Goal: Task Accomplishment & Management: Manage account settings

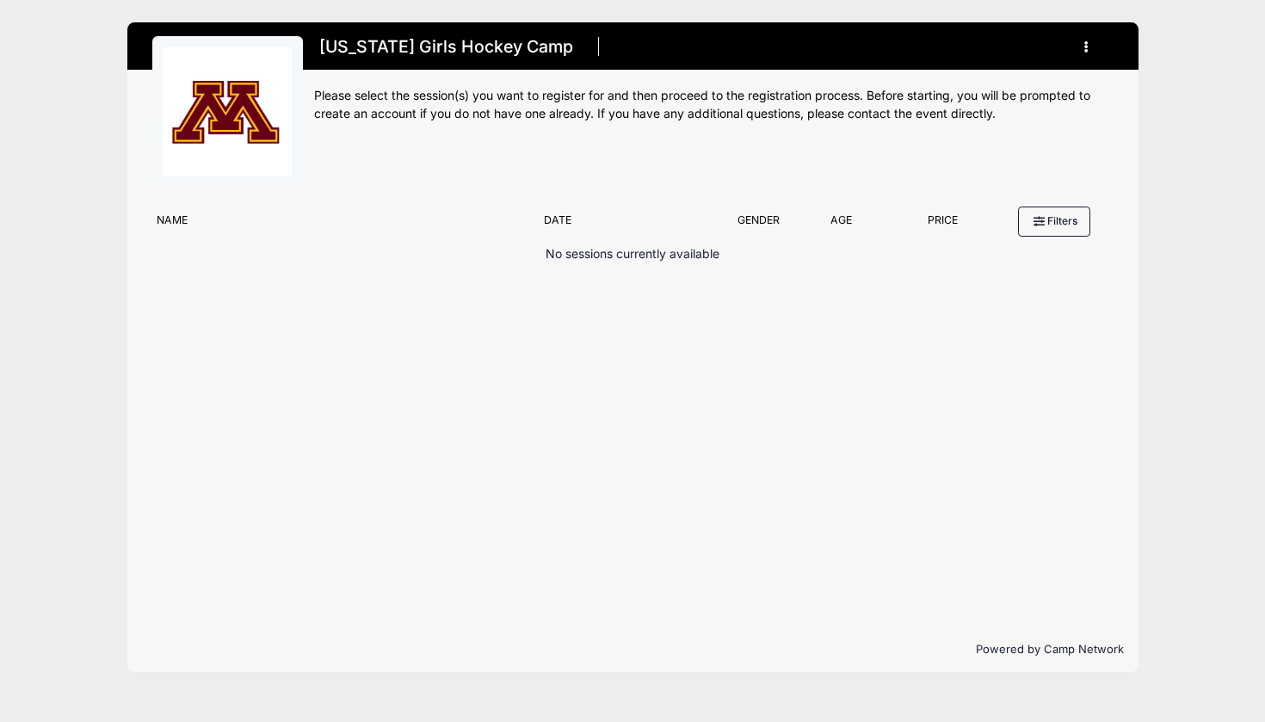
click at [1094, 41] on button "button" at bounding box center [1090, 47] width 46 height 30
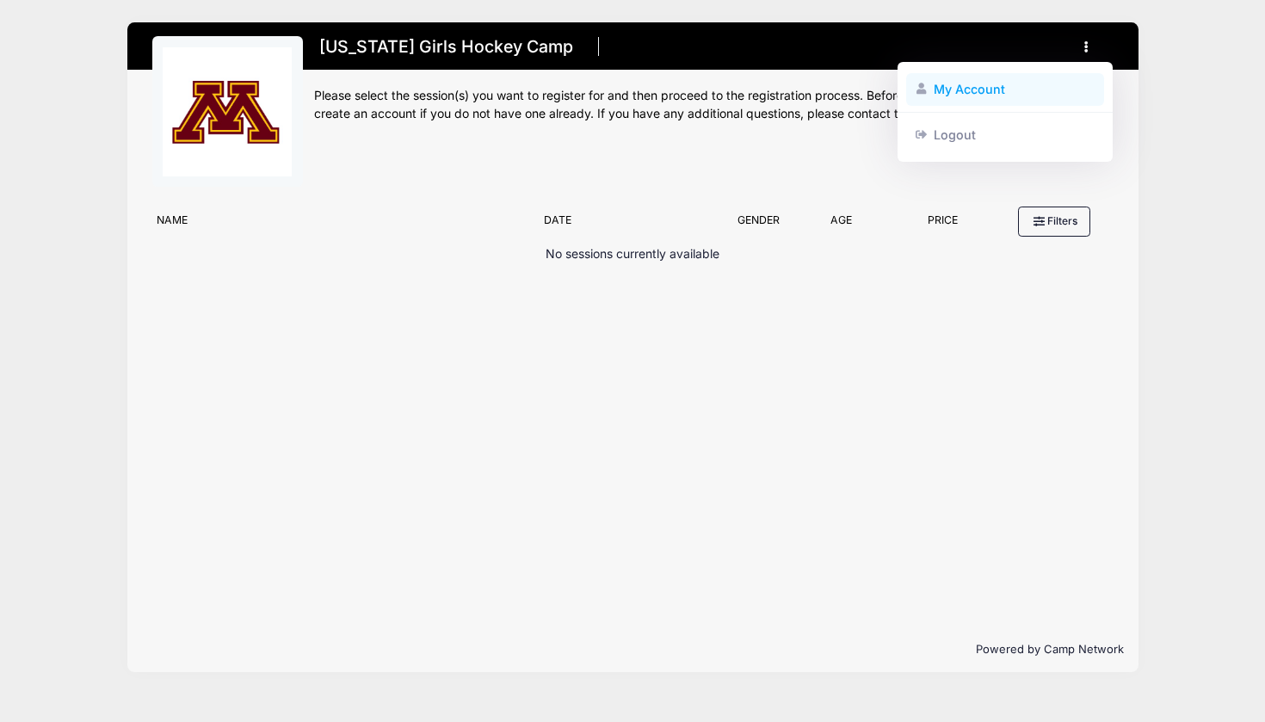
click at [978, 84] on link "My Account" at bounding box center [1005, 89] width 199 height 33
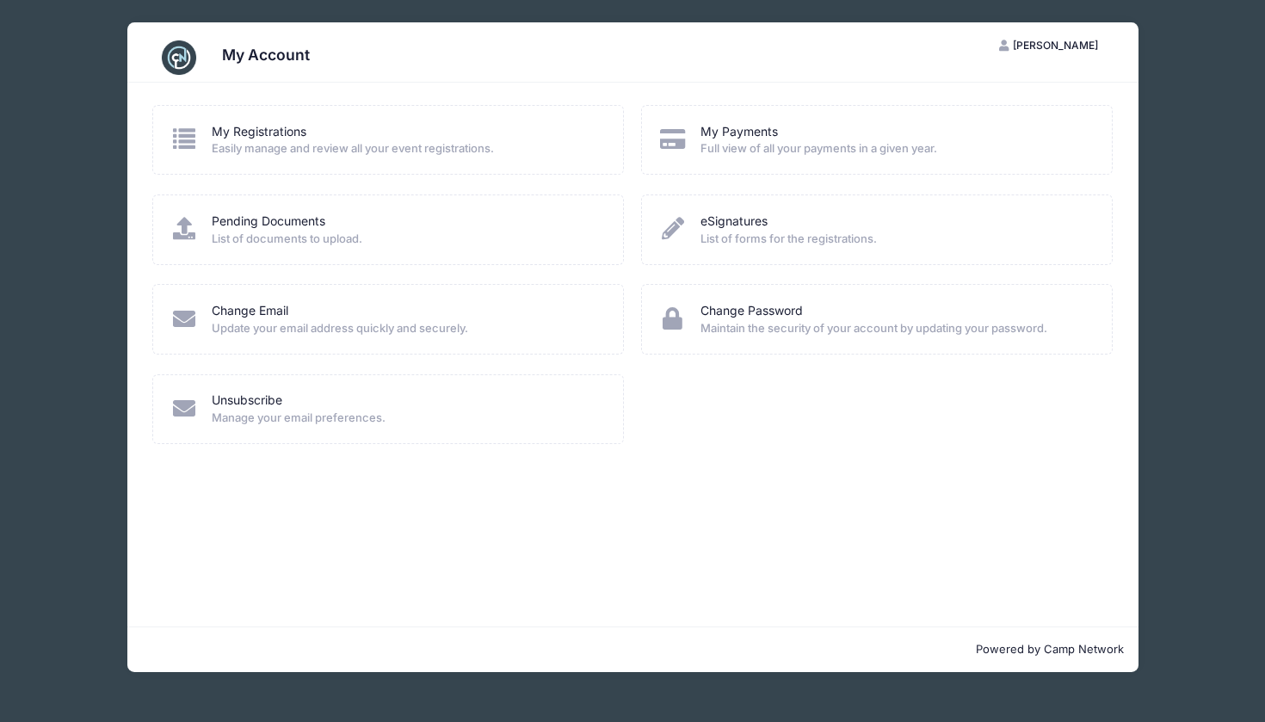
click at [858, 370] on div "Change Password Maintain the security of your account by updating your password." at bounding box center [876, 328] width 489 height 89
click at [1049, 47] on span "Peder Nestingen" at bounding box center [1055, 45] width 85 height 13
click at [977, 87] on link "My Account" at bounding box center [1006, 87] width 199 height 33
click at [744, 310] on link "Change Password" at bounding box center [751, 311] width 102 height 18
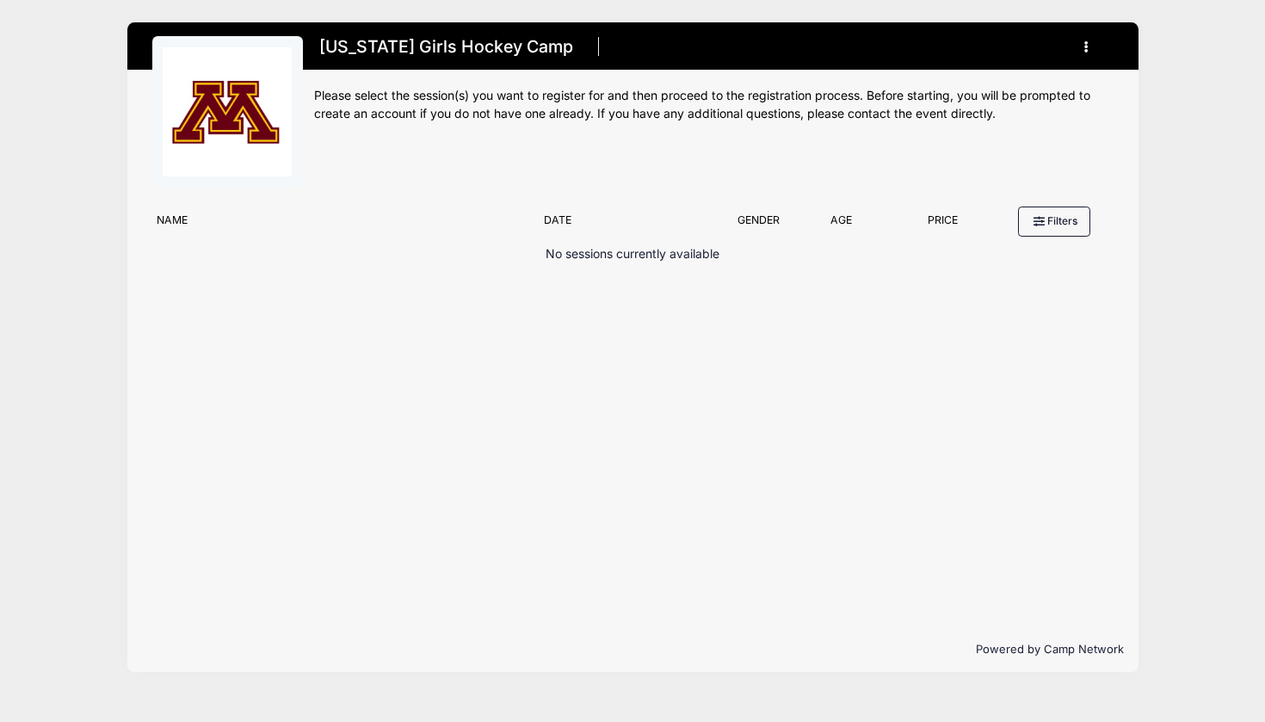
click at [1085, 47] on icon "button" at bounding box center [1091, 47] width 14 height 0
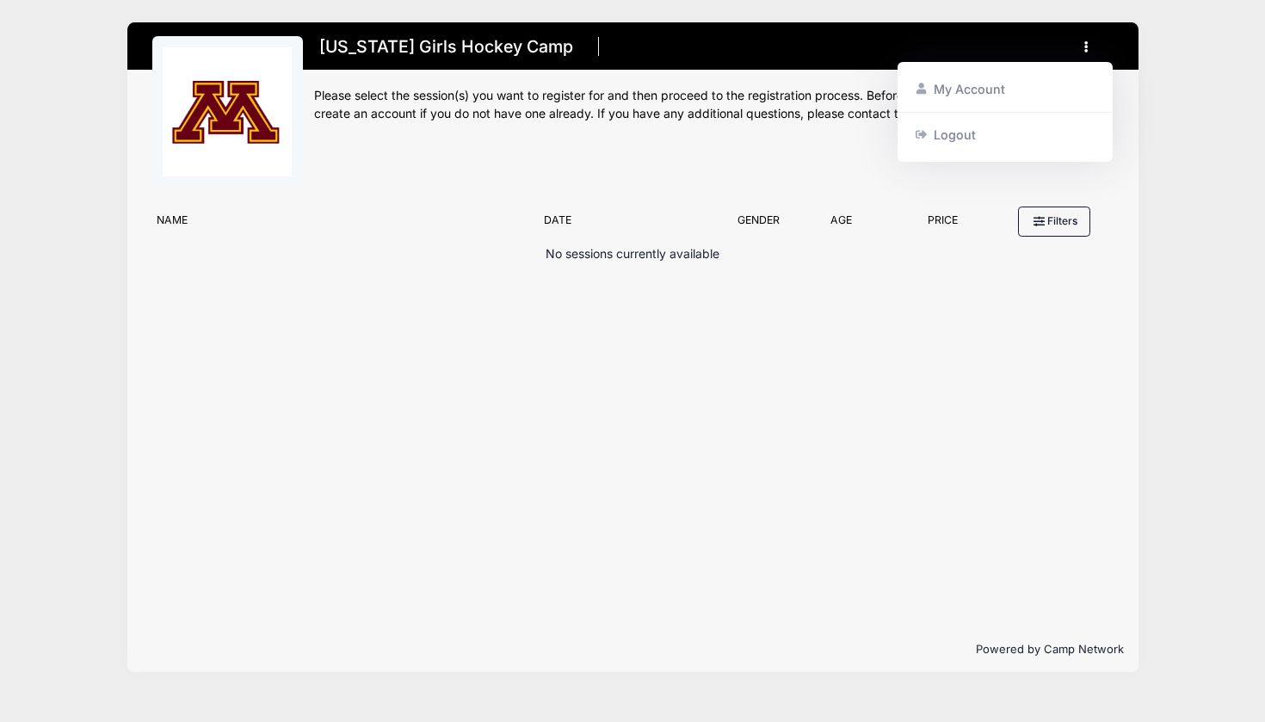
click at [768, 383] on div "Filter Options No sessions currently available No sessions found matching your …" at bounding box center [632, 412] width 1011 height 429
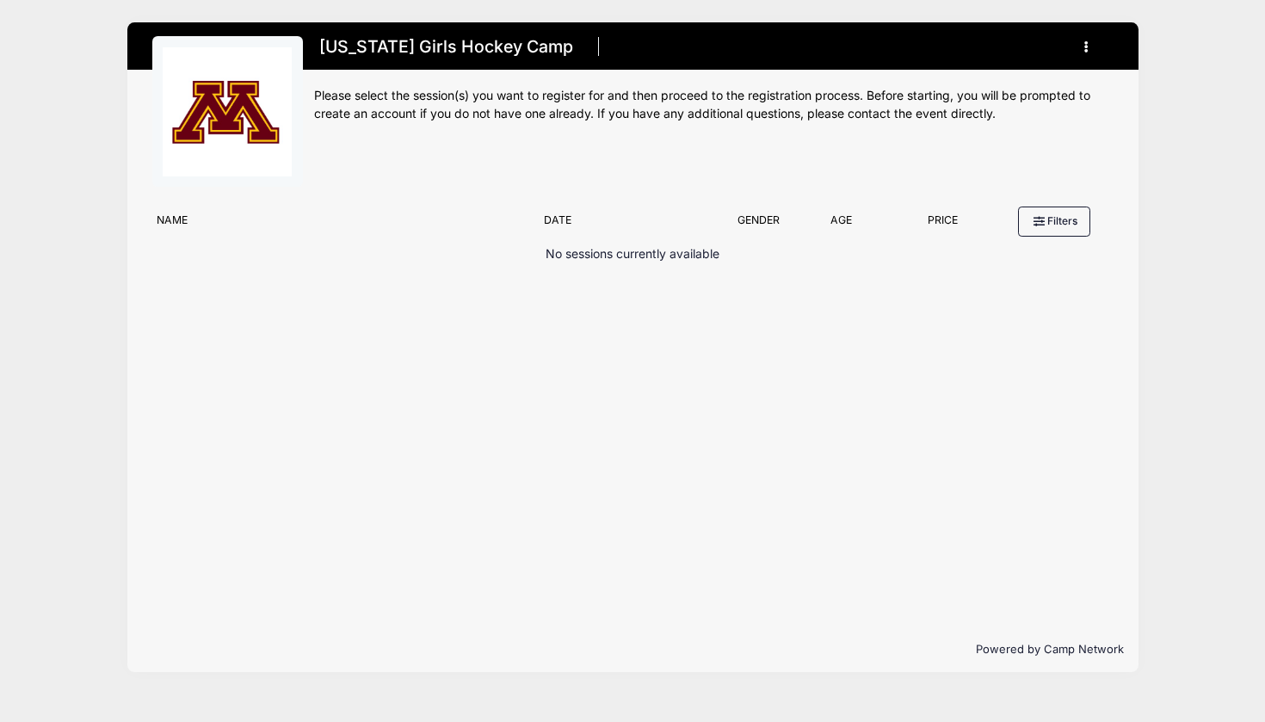
click at [1087, 47] on icon "button" at bounding box center [1091, 47] width 14 height 0
